Goal: Communication & Community: Ask a question

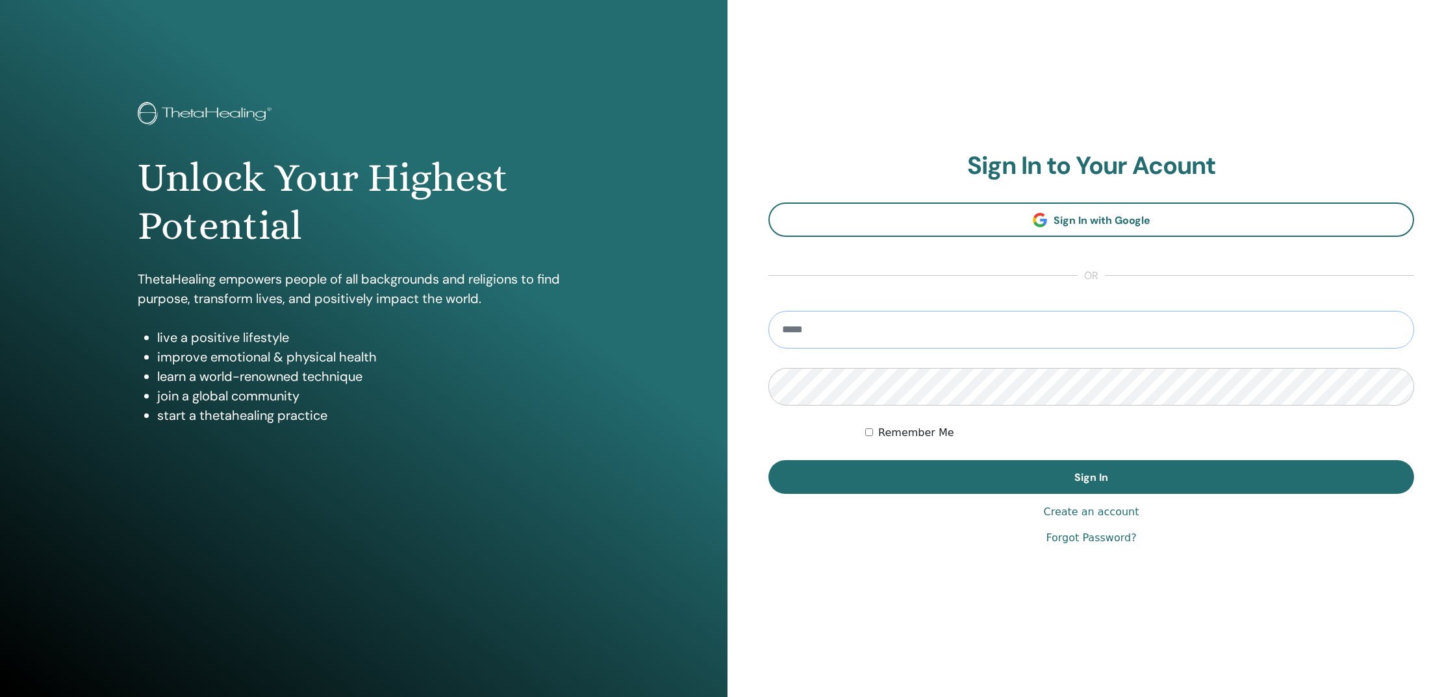
type input "**********"
click at [1091, 477] on button "Sign In" at bounding box center [1090, 477] width 645 height 34
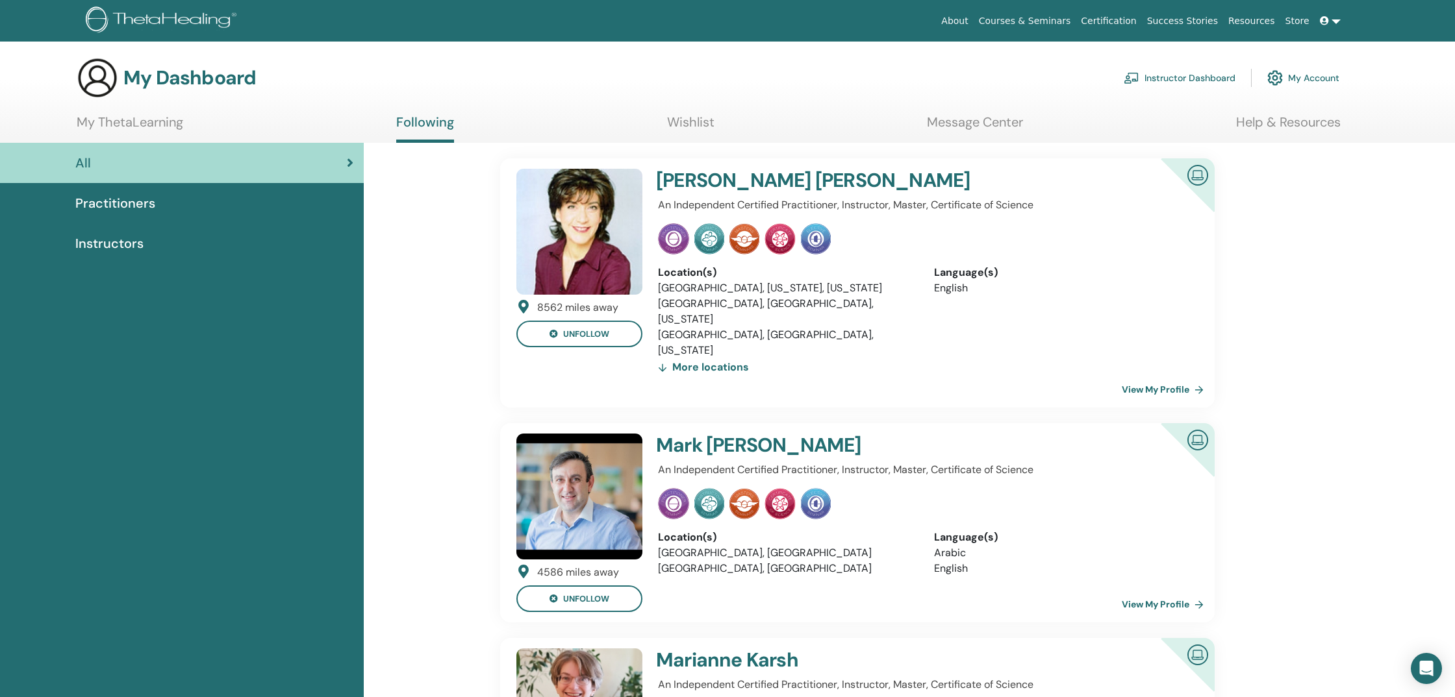
click at [118, 159] on div "All" at bounding box center [181, 162] width 343 height 19
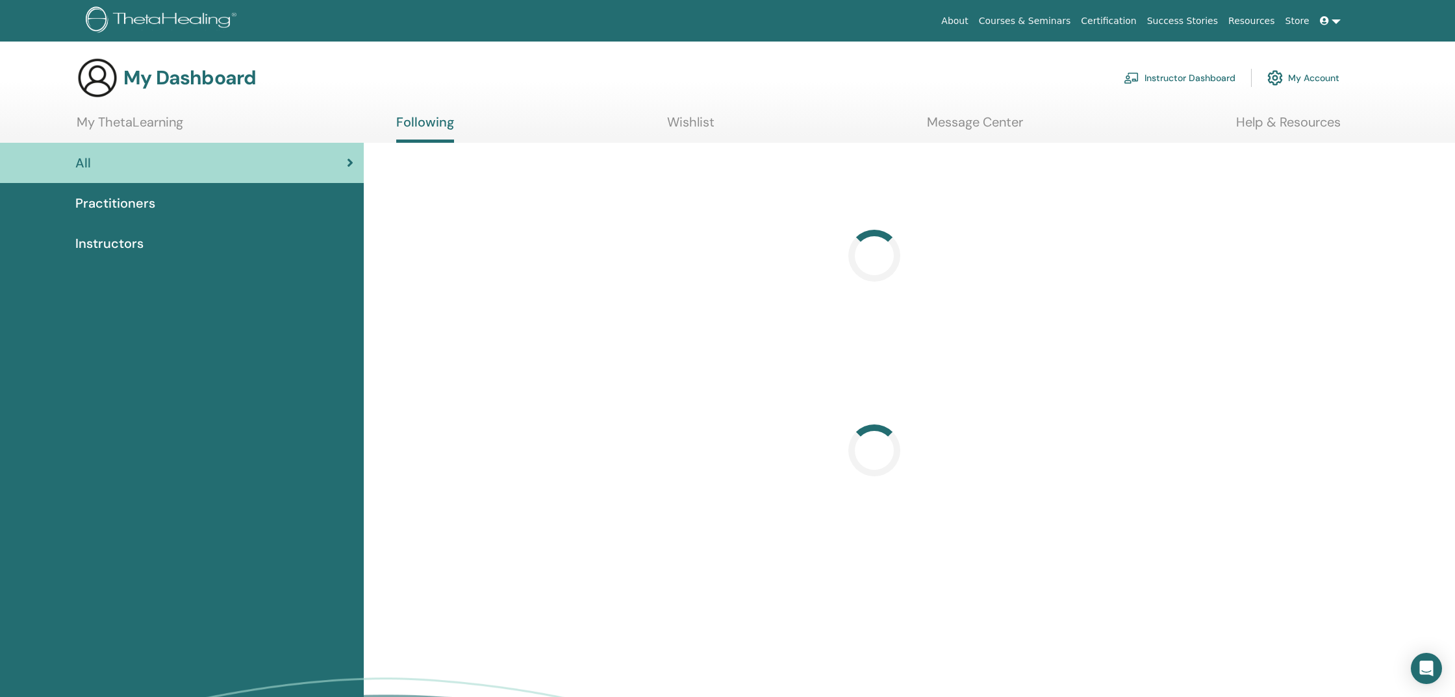
click at [116, 123] on link "My ThetaLearning" at bounding box center [130, 126] width 106 height 25
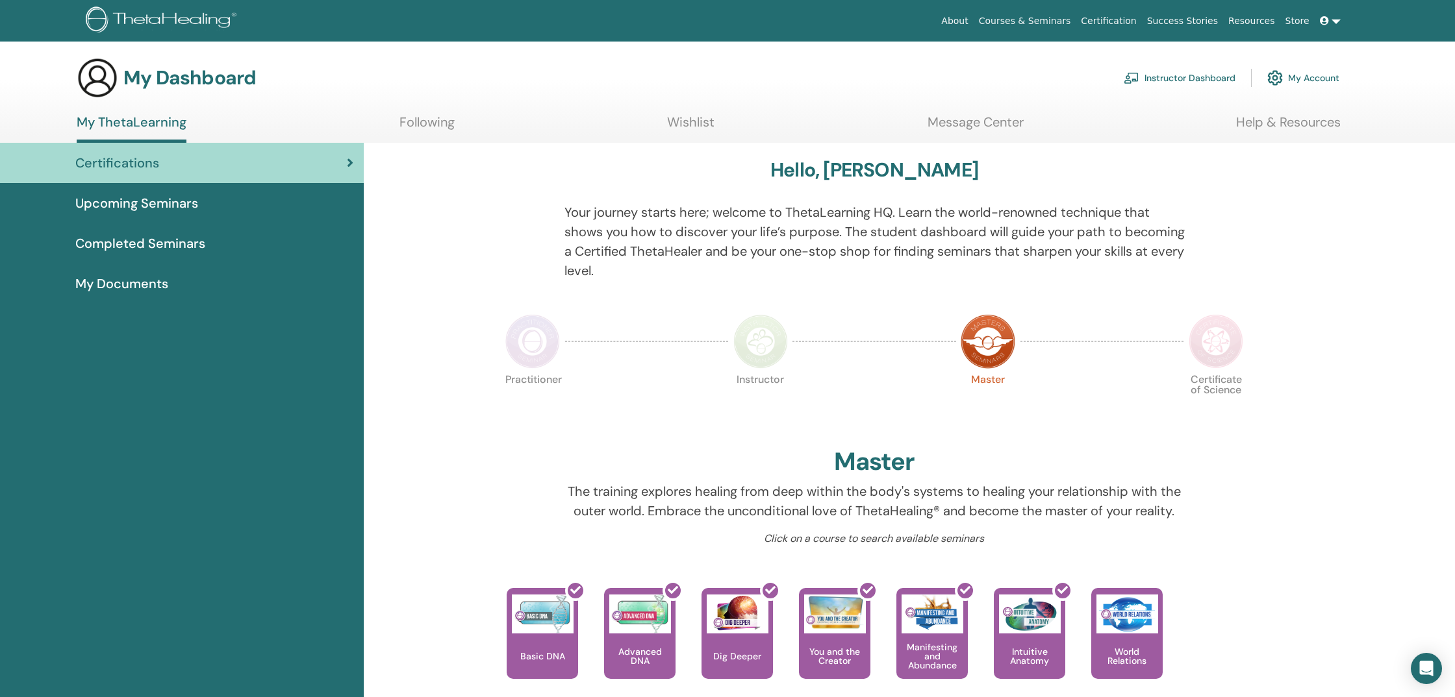
click at [138, 202] on span "Upcoming Seminars" at bounding box center [136, 203] width 123 height 19
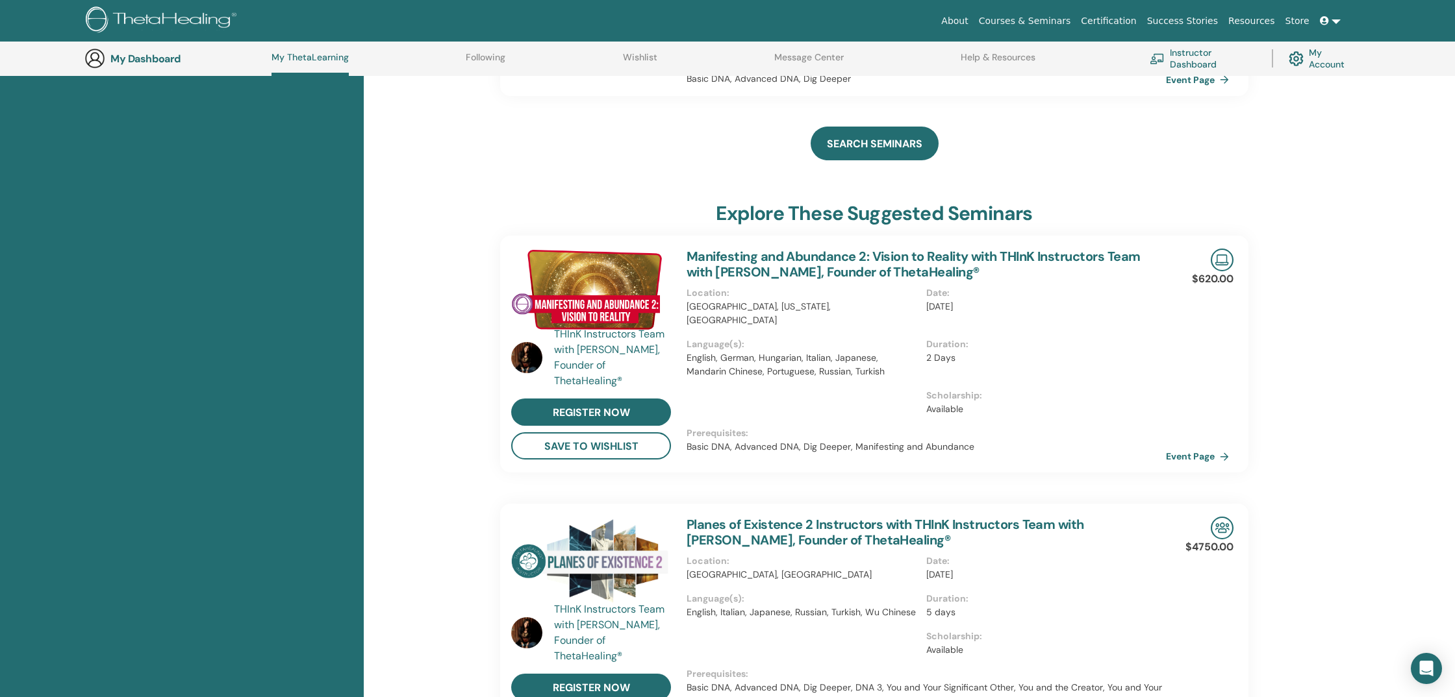
scroll to position [875, 0]
click at [1424, 668] on icon "Open Intercom Messenger" at bounding box center [1425, 668] width 15 height 17
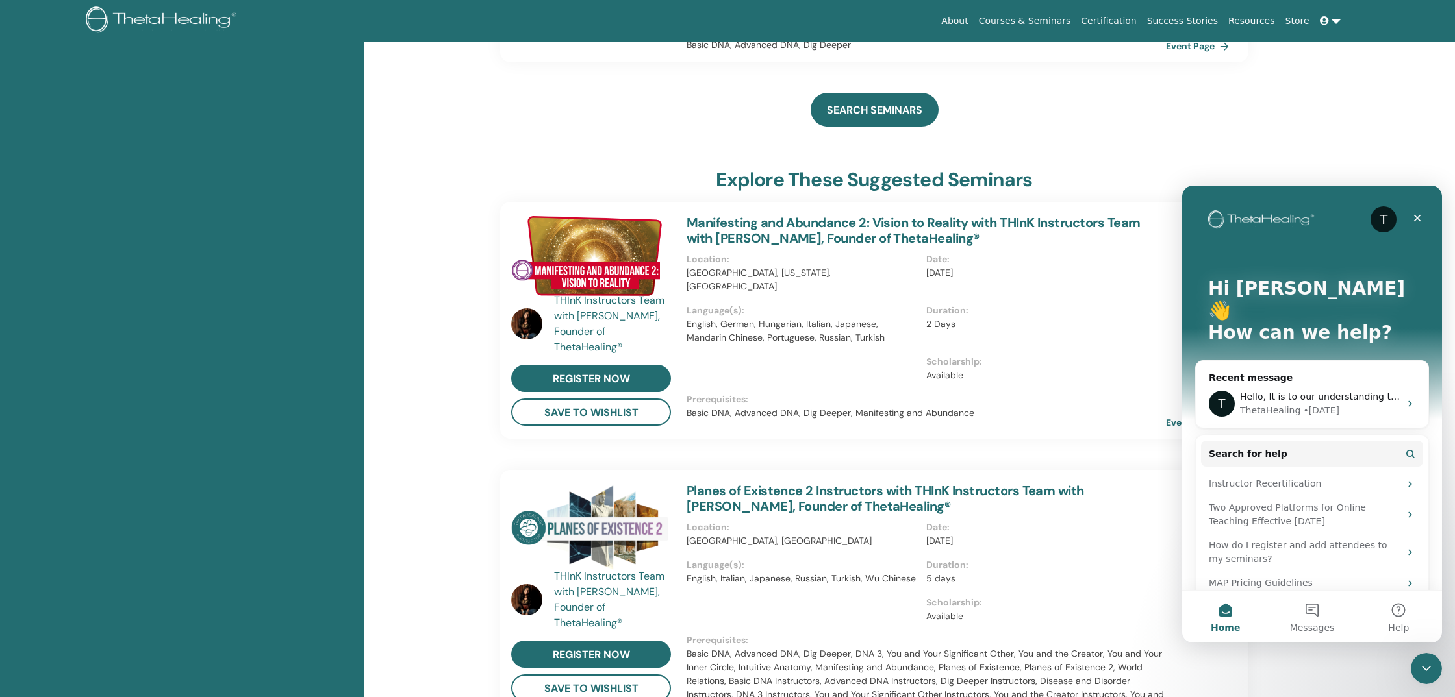
scroll to position [0, 0]
click at [1313, 610] on button "Messages" at bounding box center [1311, 617] width 86 height 52
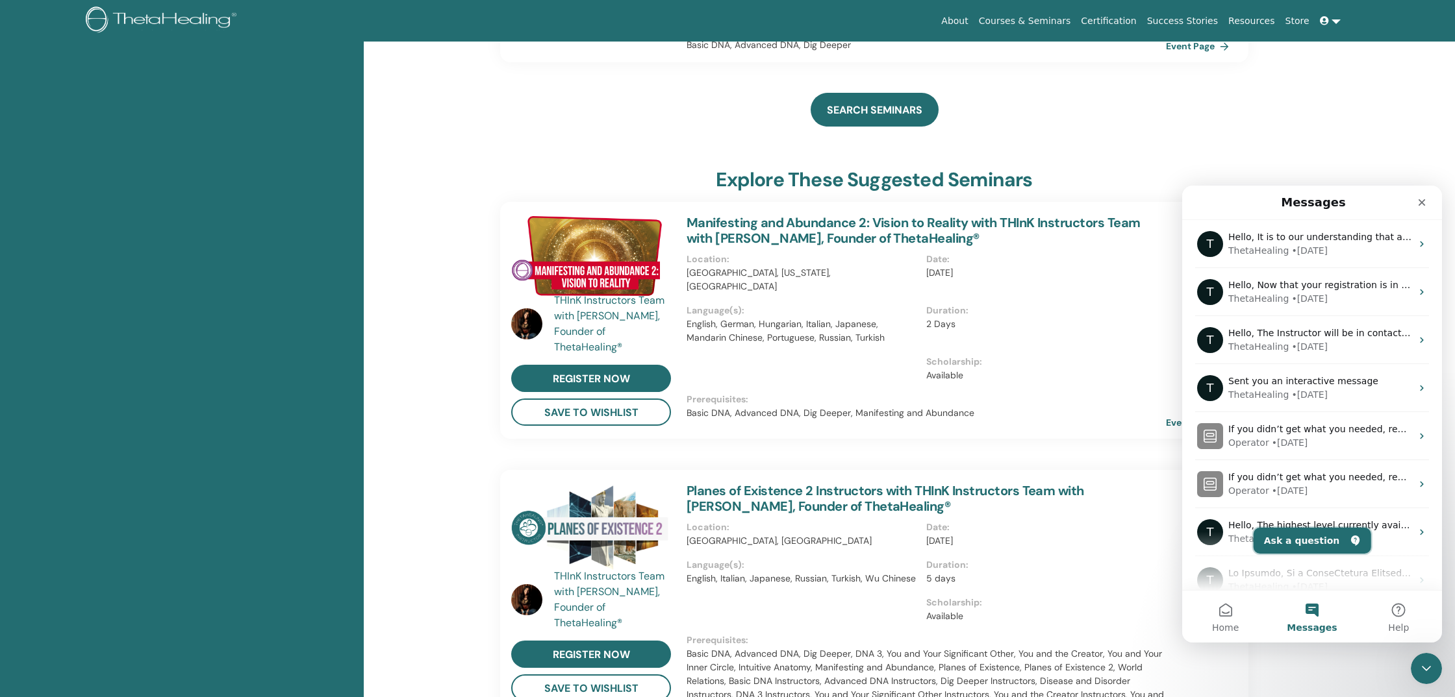
click at [1316, 543] on button "Ask a question" at bounding box center [1312, 541] width 118 height 26
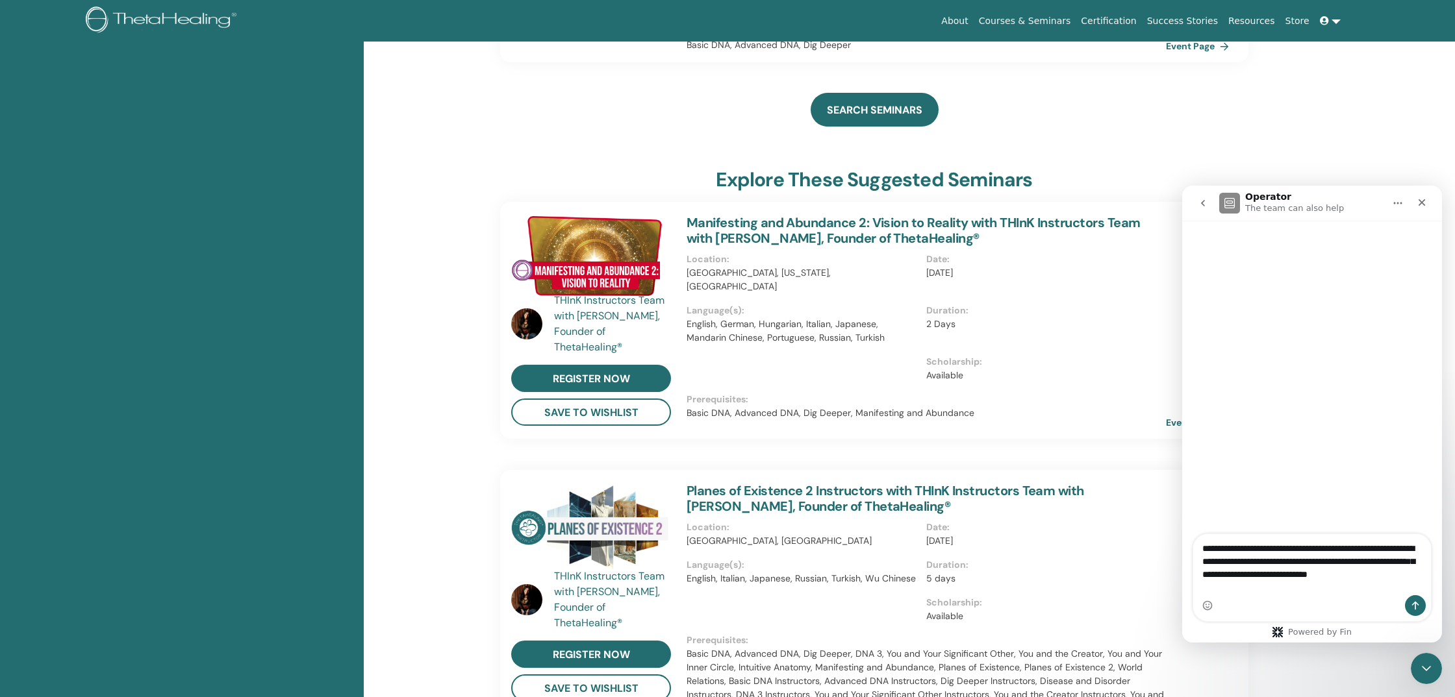
type textarea "**********"
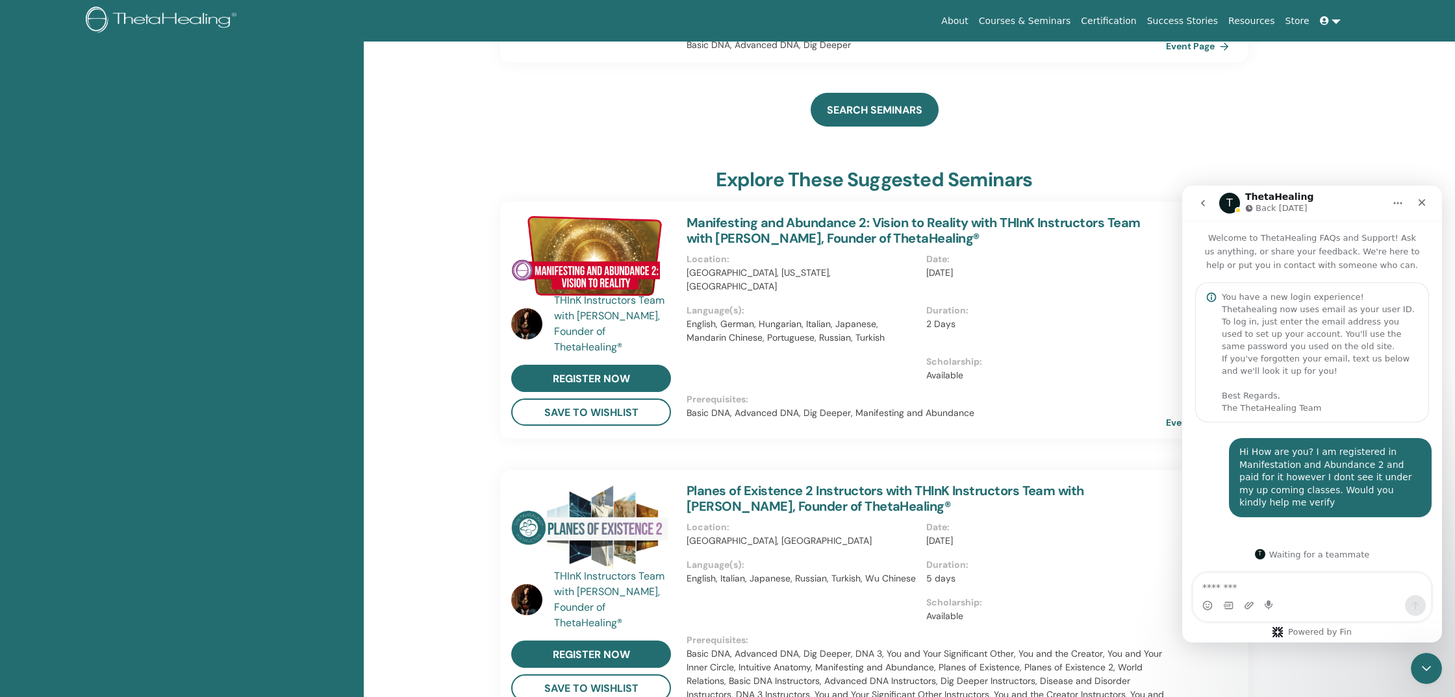
click at [797, 36] on div "About Courses & Seminars Certification Success Stories Resources Store FN Fatem…" at bounding box center [727, 21] width 1377 height 42
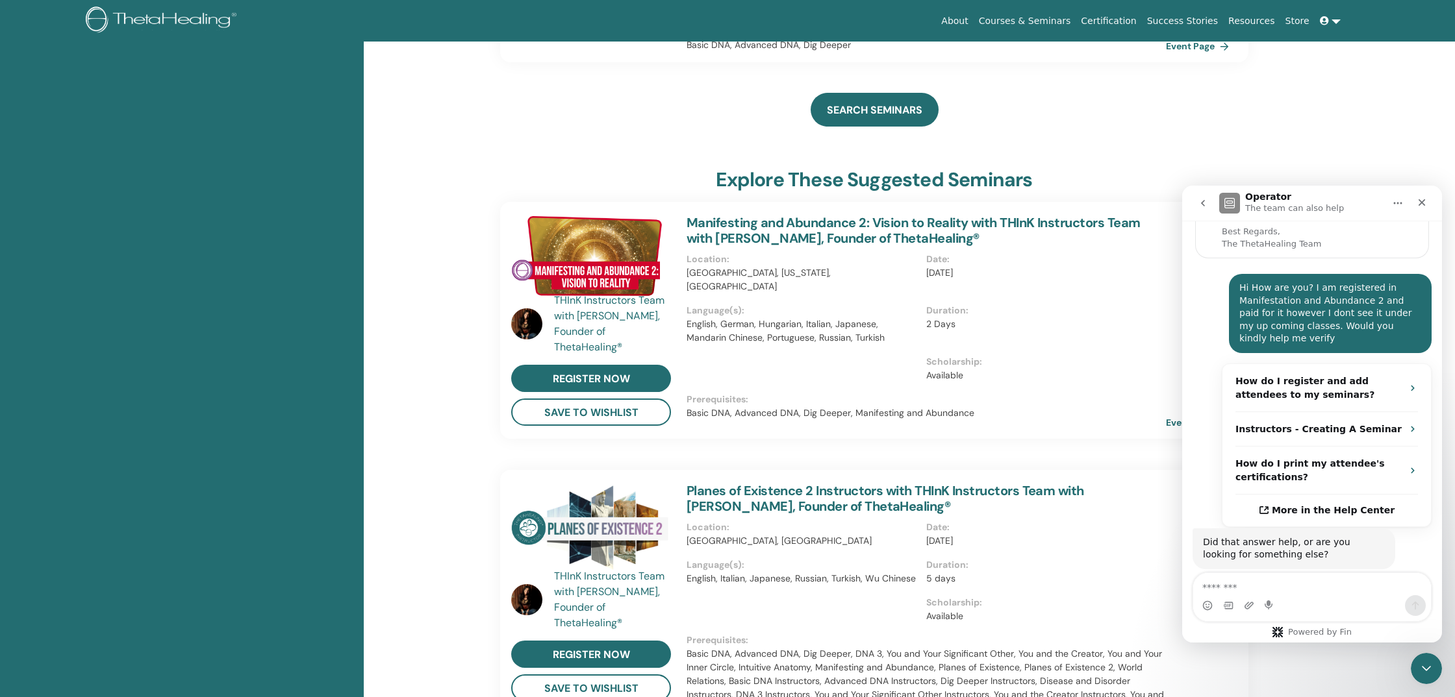
scroll to position [266, 0]
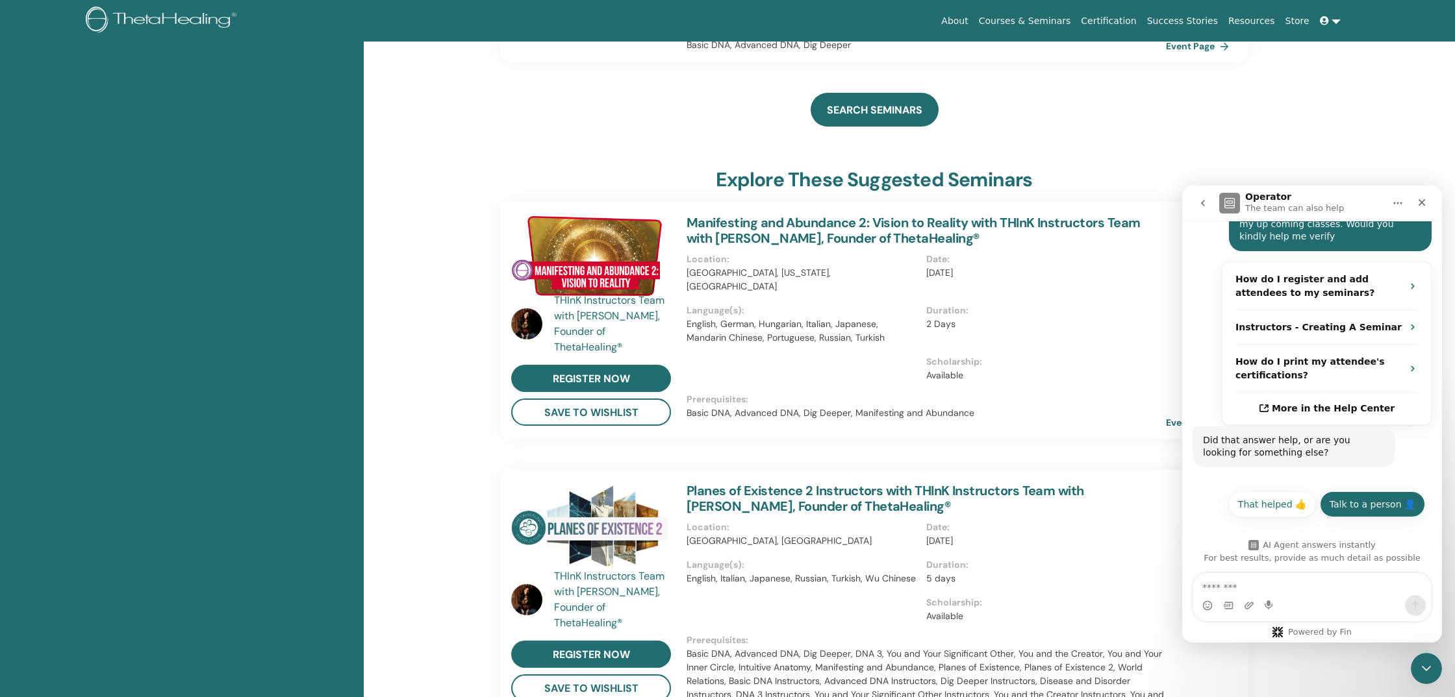
click at [1353, 502] on button "Talk to a person 👤" at bounding box center [1371, 505] width 105 height 26
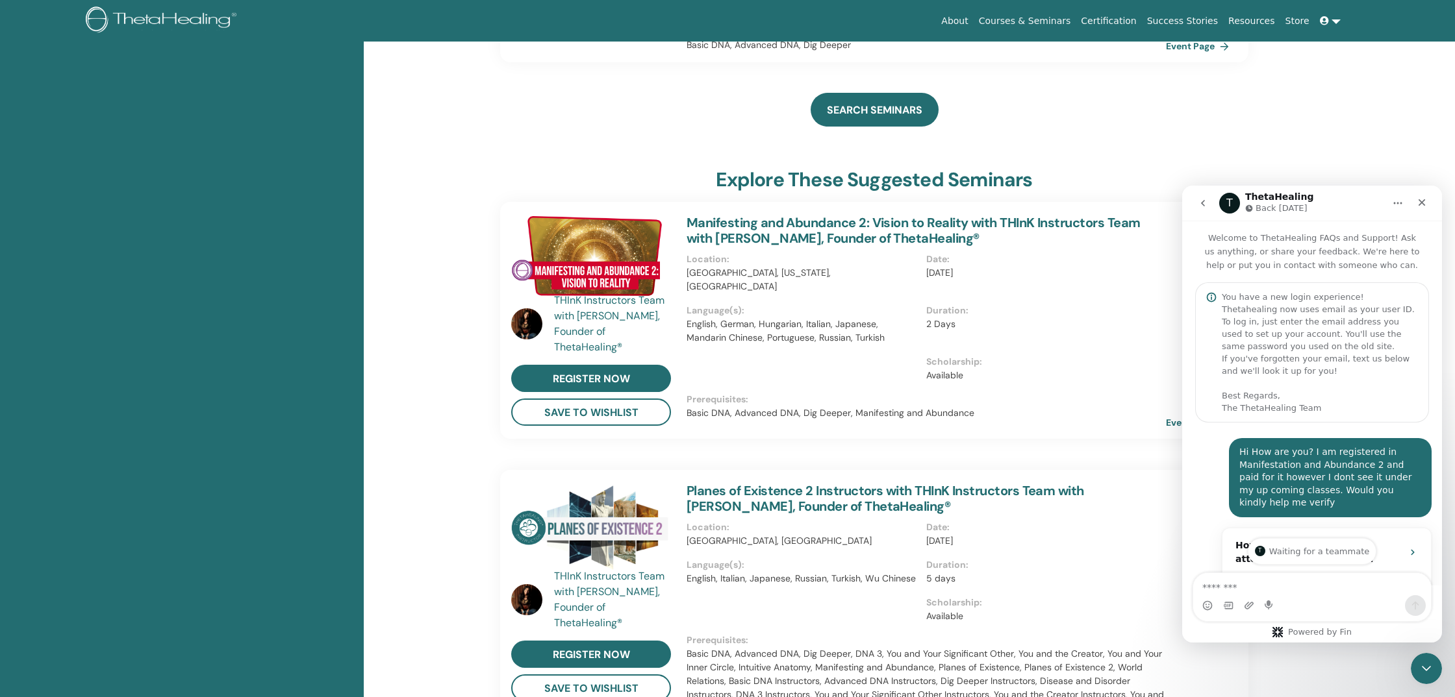
scroll to position [0, 0]
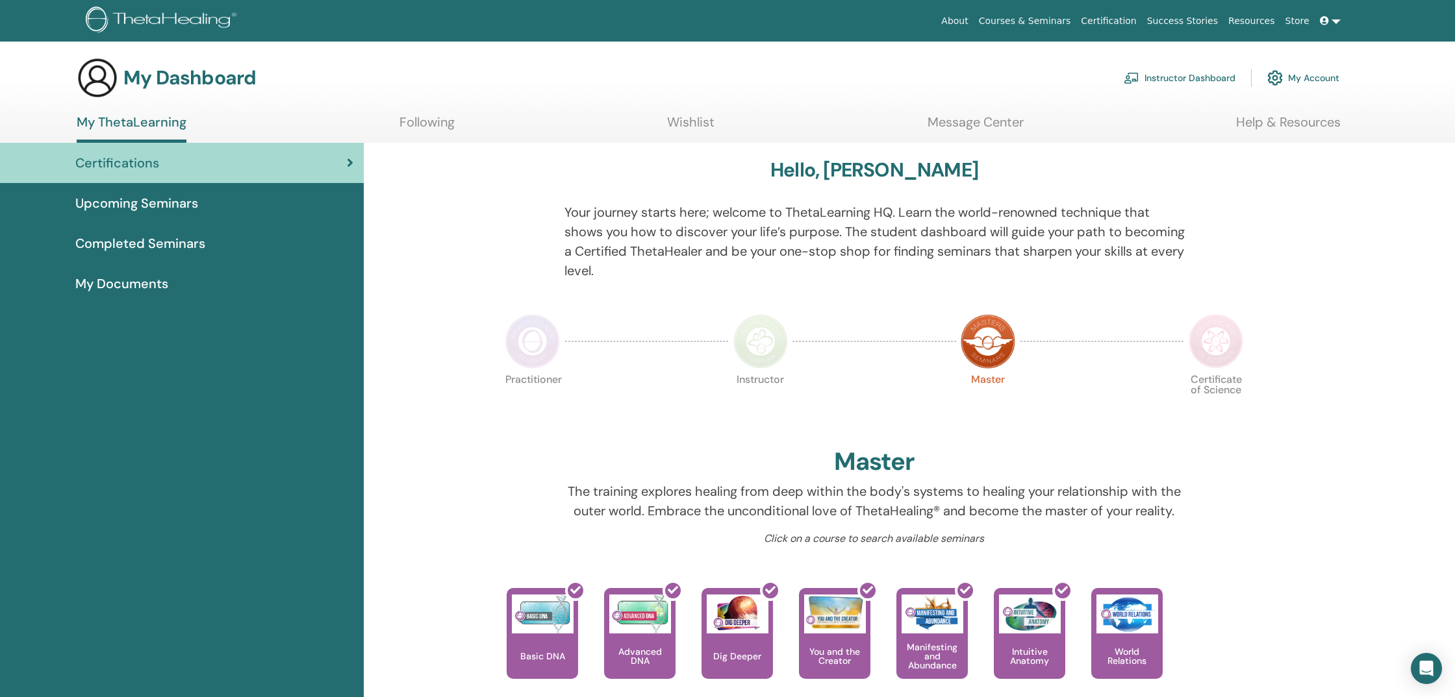
click at [1211, 343] on img at bounding box center [1215, 341] width 55 height 55
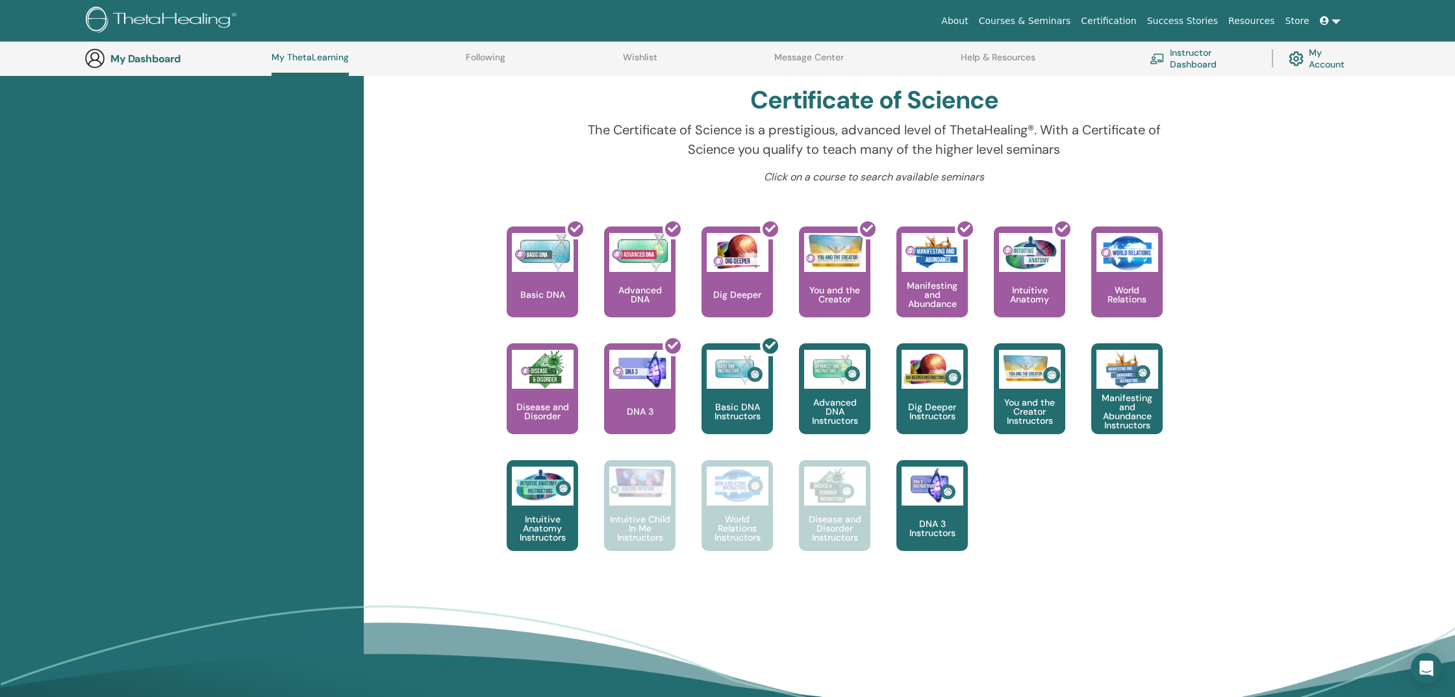
scroll to position [393, 0]
